Goal: Find specific page/section: Find specific page/section

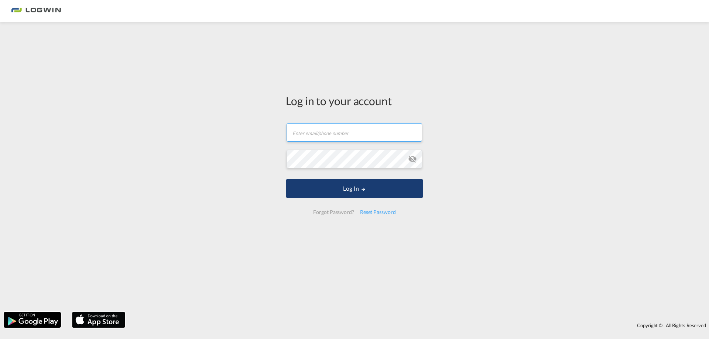
type input "[PERSON_NAME][EMAIL_ADDRESS][PERSON_NAME][DOMAIN_NAME]"
click at [351, 187] on button "Log In" at bounding box center [354, 188] width 137 height 18
